Goal: Task Accomplishment & Management: Complete application form

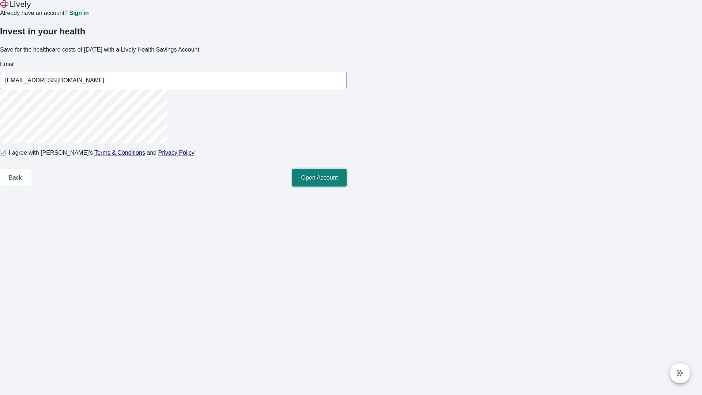
click at [347, 186] on button "Open Account" at bounding box center [319, 178] width 54 height 18
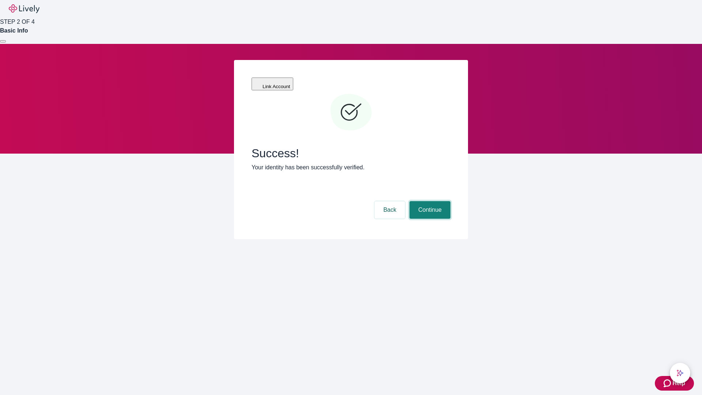
click at [429, 201] on button "Continue" at bounding box center [430, 210] width 41 height 18
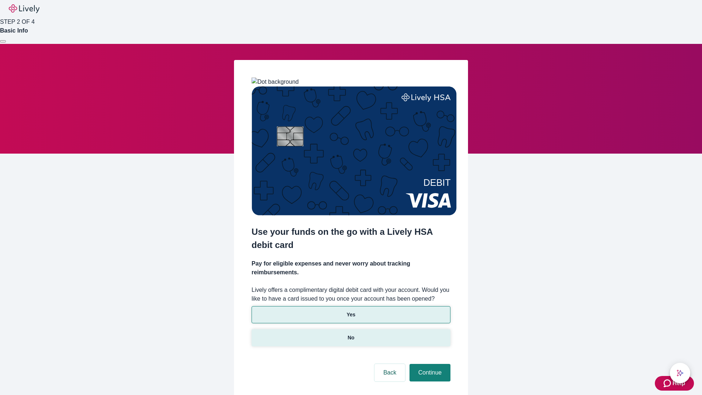
click at [351, 334] on p "No" at bounding box center [351, 338] width 7 height 8
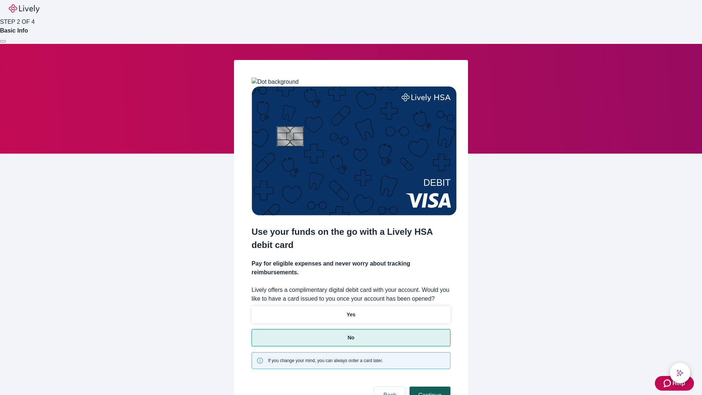
click at [429, 386] on button "Continue" at bounding box center [430, 395] width 41 height 18
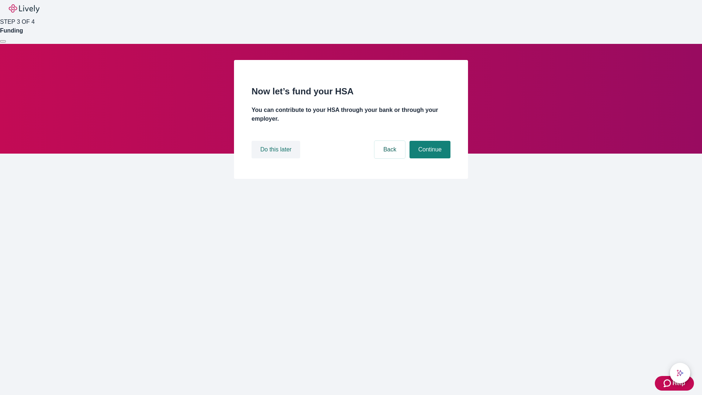
click at [277, 158] on button "Do this later" at bounding box center [276, 150] width 49 height 18
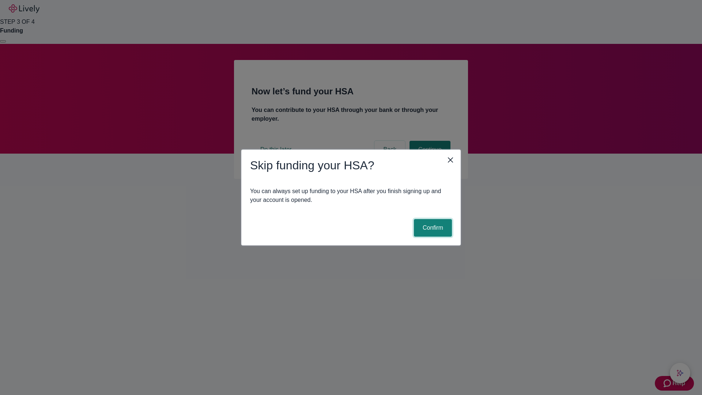
click at [432, 228] on button "Confirm" at bounding box center [433, 228] width 38 height 18
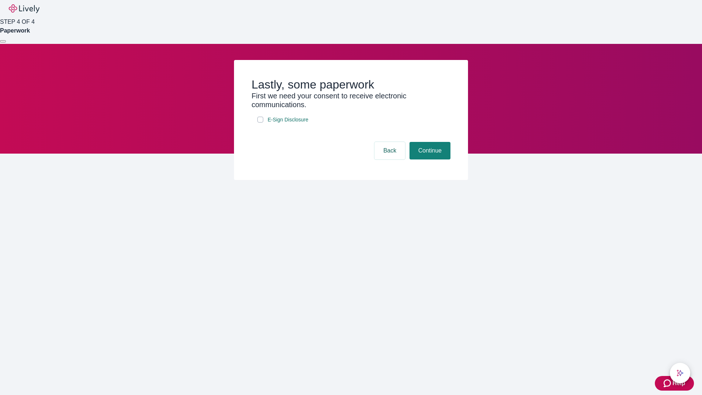
click at [260, 122] on input "E-Sign Disclosure" at bounding box center [260, 120] width 6 height 6
checkbox input "true"
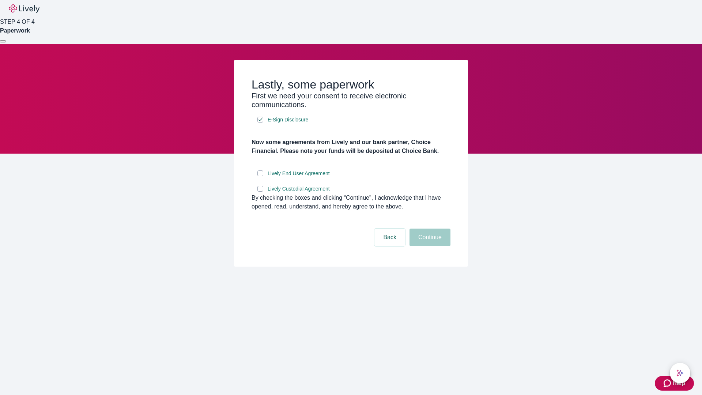
click at [260, 176] on input "Lively End User Agreement" at bounding box center [260, 173] width 6 height 6
checkbox input "true"
click at [260, 192] on input "Lively Custodial Agreement" at bounding box center [260, 189] width 6 height 6
checkbox input "true"
click at [429, 246] on button "Continue" at bounding box center [430, 238] width 41 height 18
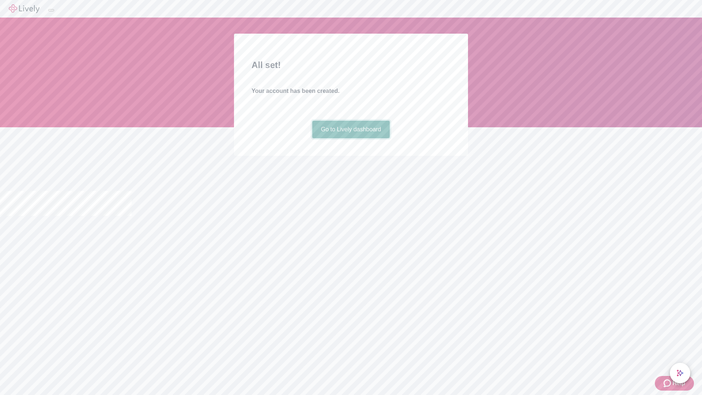
click at [351, 138] on link "Go to Lively dashboard" at bounding box center [351, 130] width 78 height 18
